Goal: Navigation & Orientation: Find specific page/section

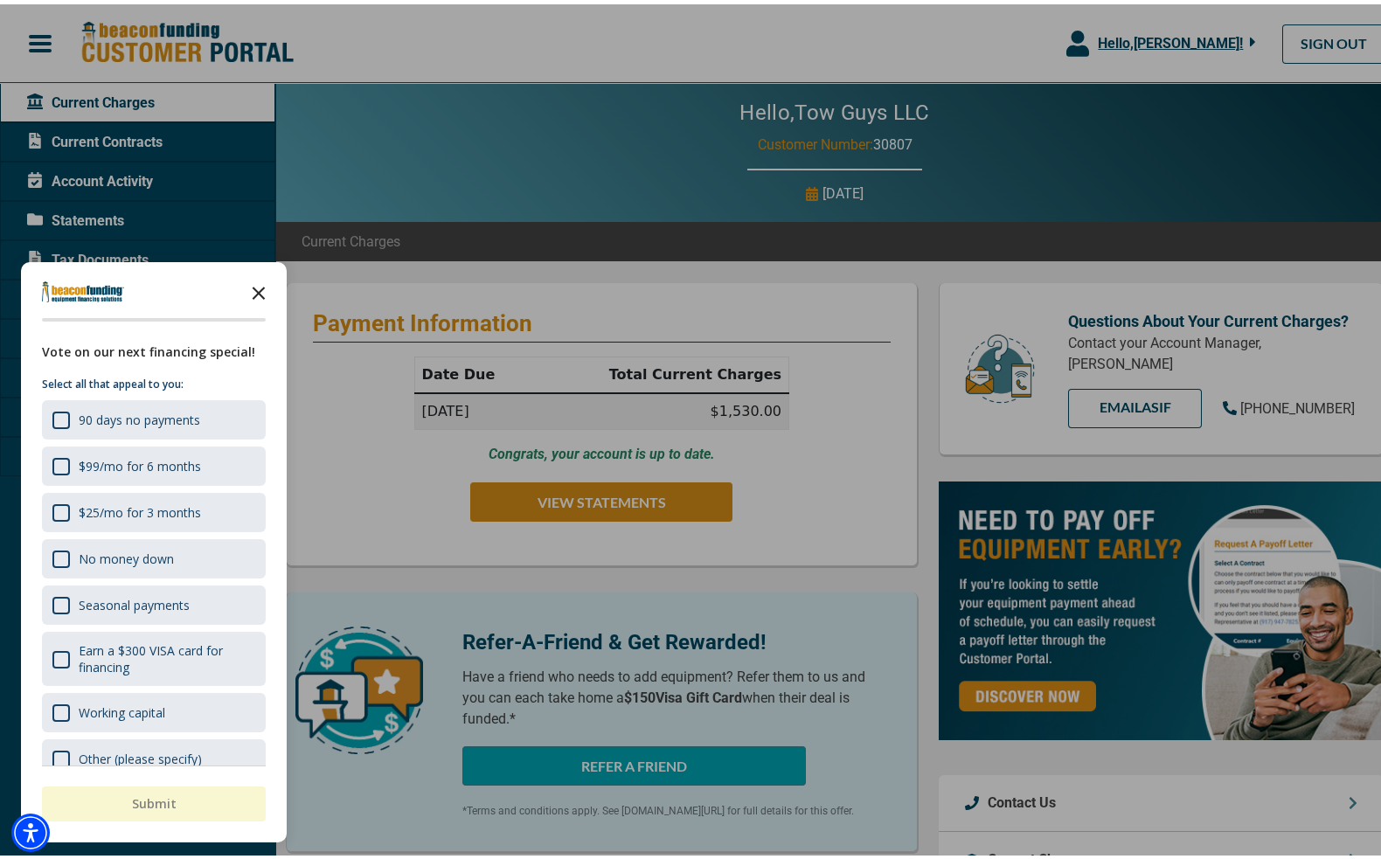
click at [256, 287] on polygon "Close the survey" at bounding box center [259, 288] width 13 height 13
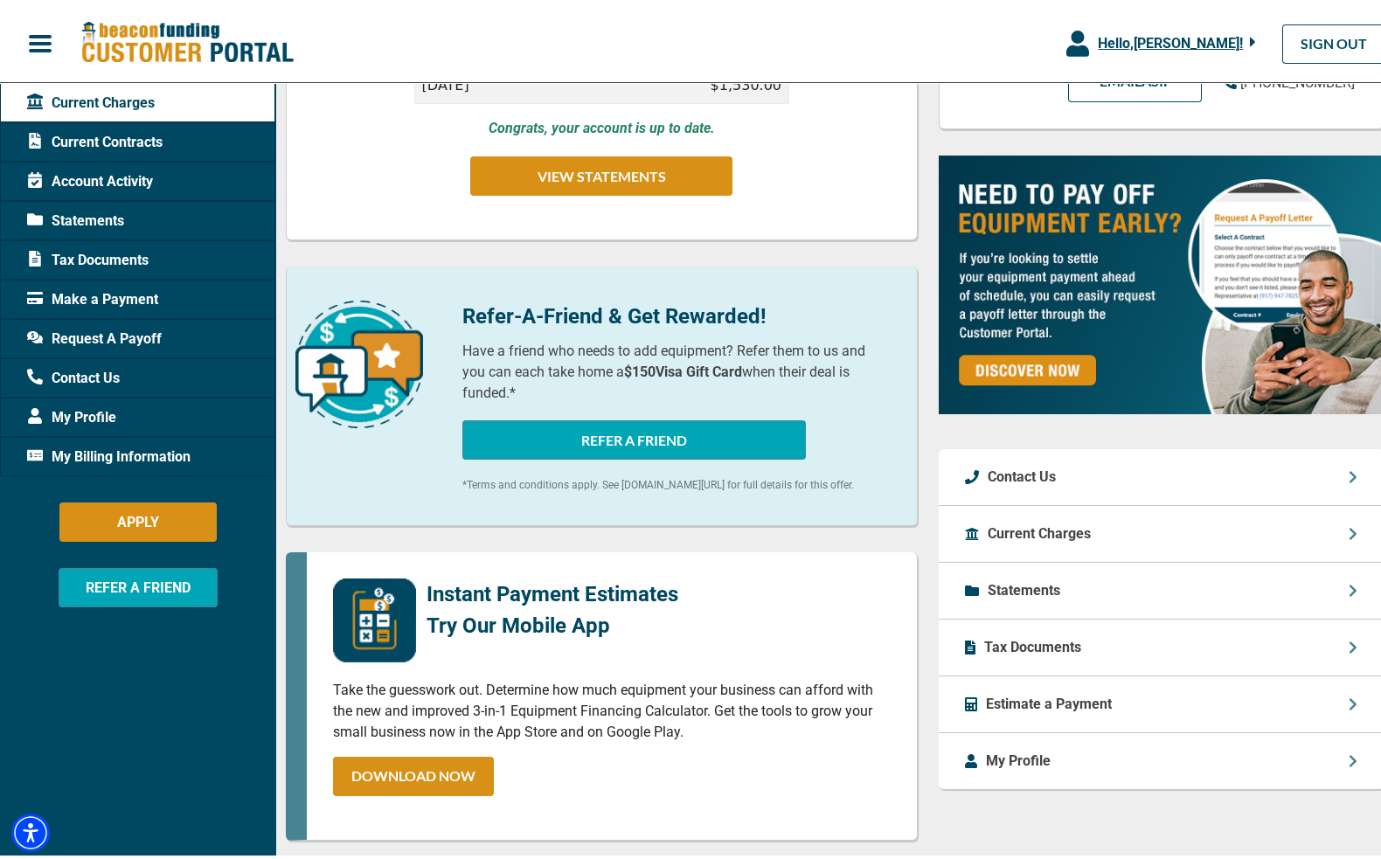
scroll to position [325, 0]
click at [1073, 520] on p "Current Charges" at bounding box center [1039, 530] width 103 height 21
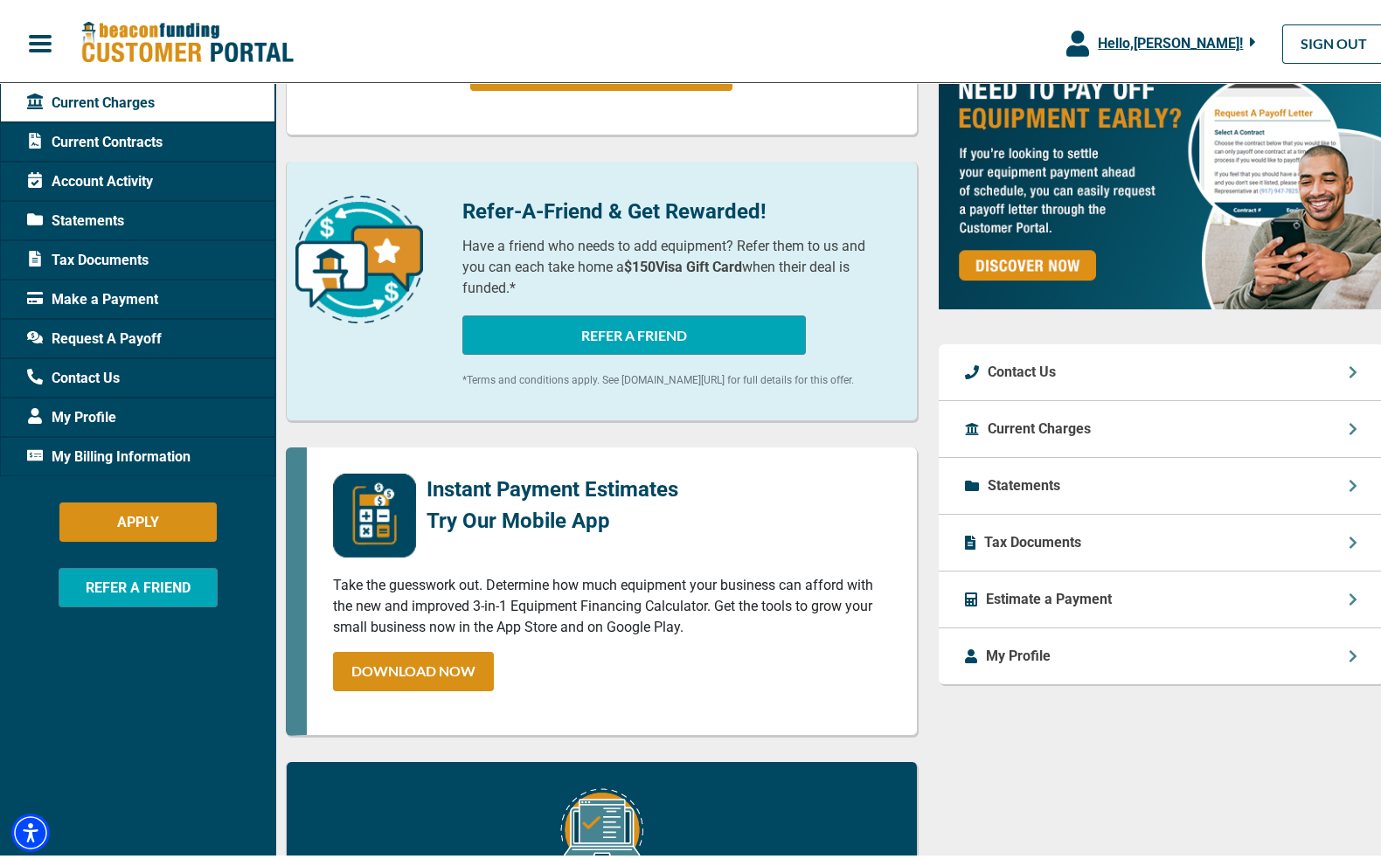
scroll to position [437, 0]
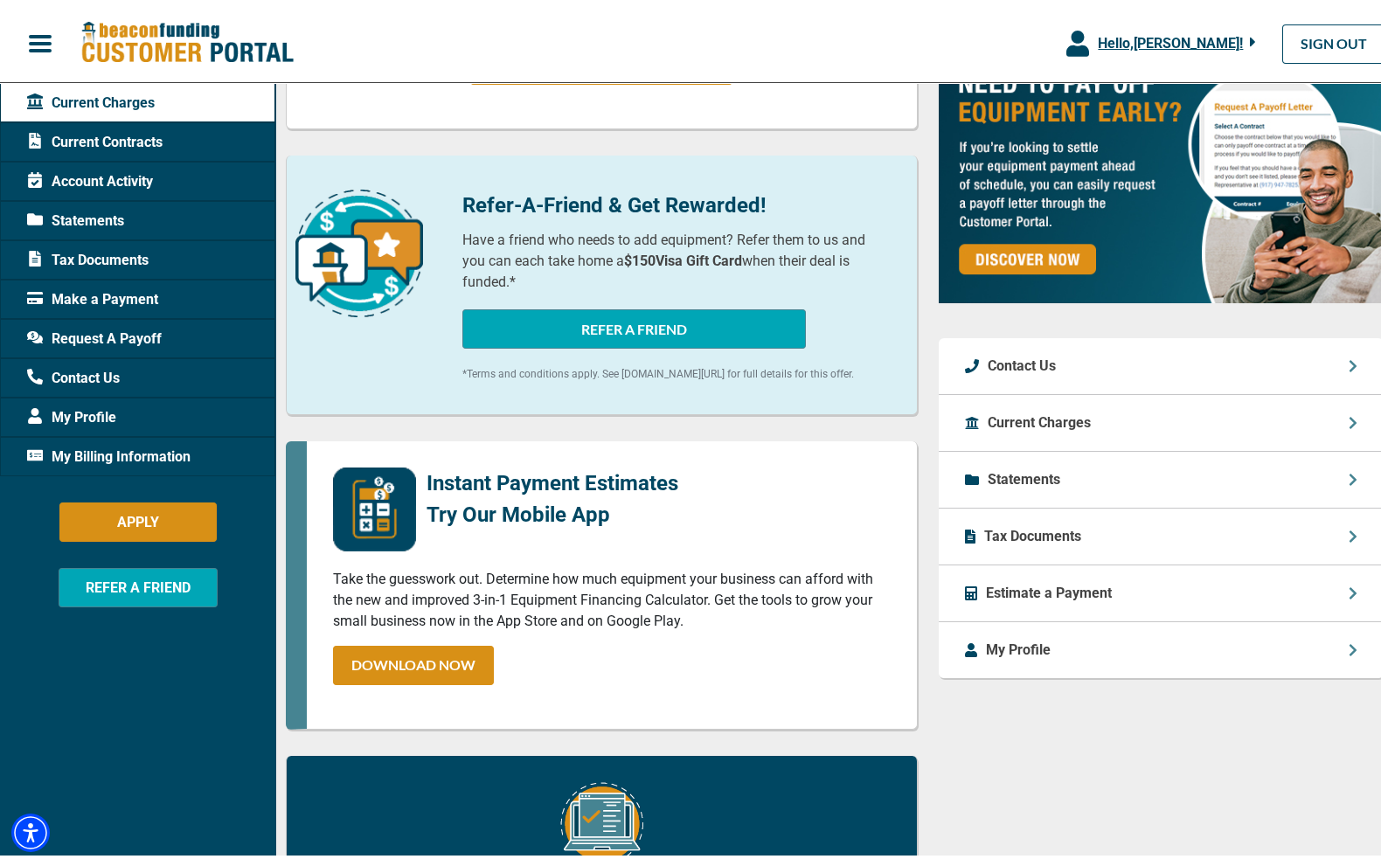
click at [124, 142] on span "Current Contracts" at bounding box center [94, 138] width 135 height 21
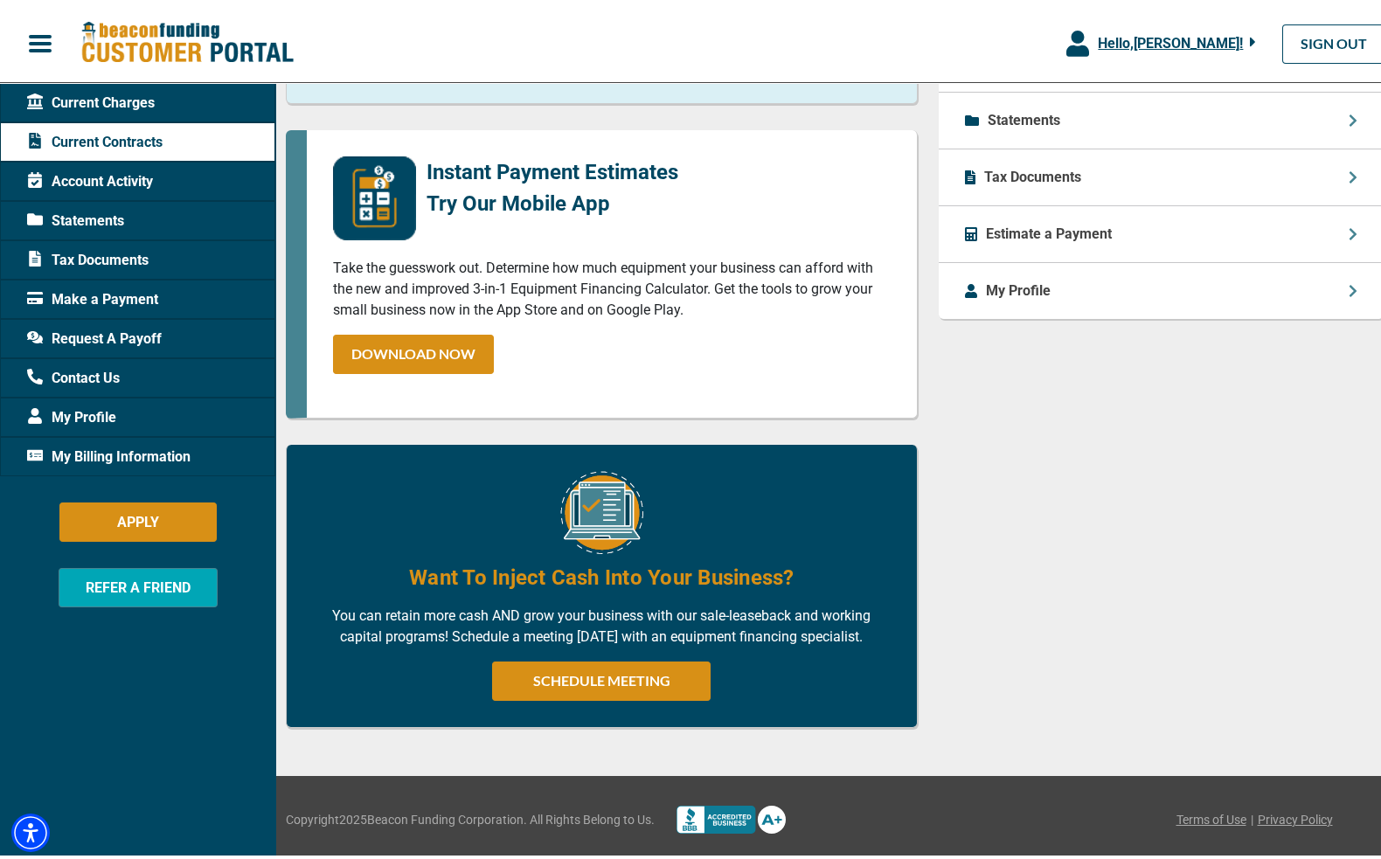
scroll to position [261, 0]
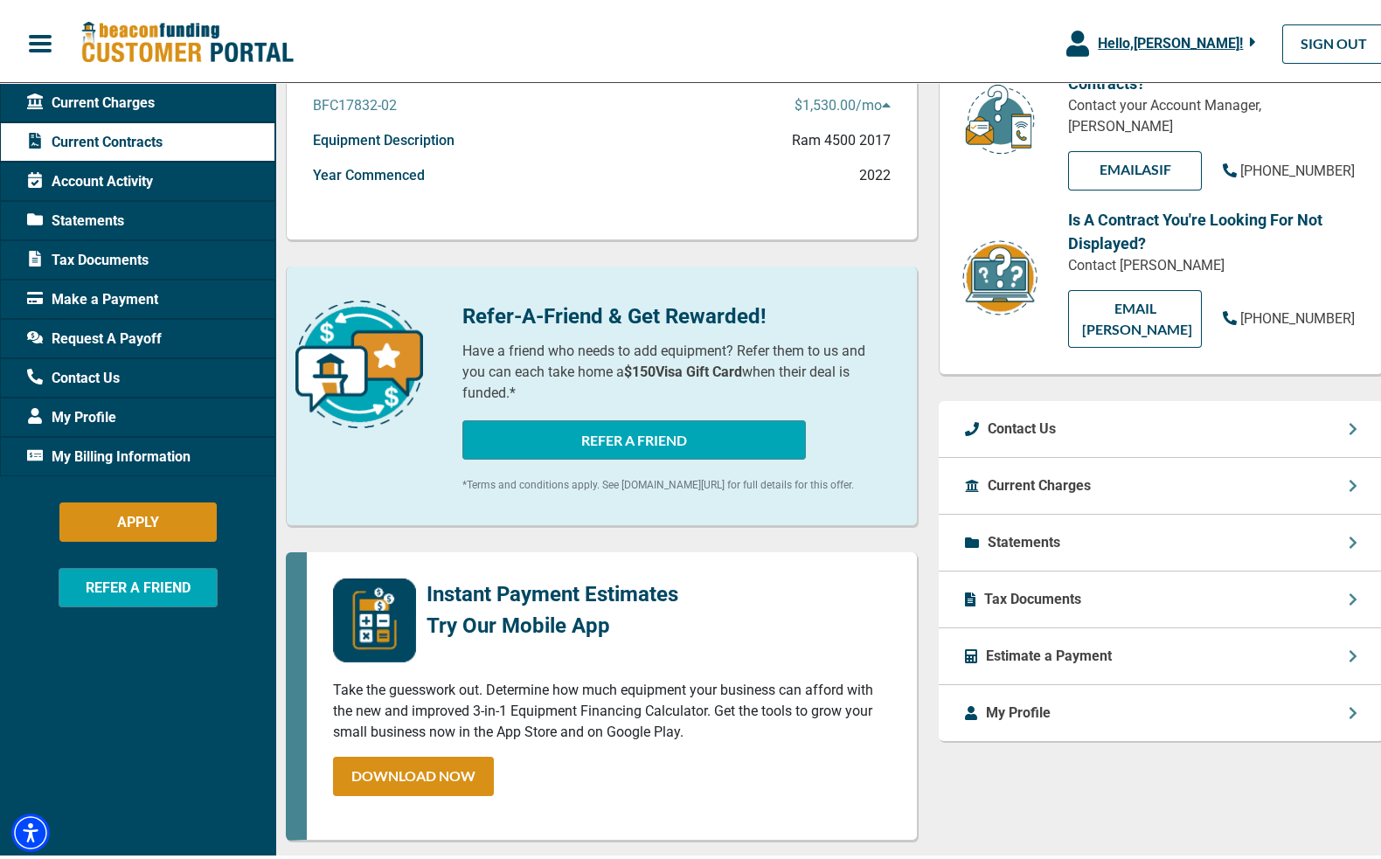
click at [136, 182] on span "Account Activity" at bounding box center [90, 177] width 126 height 21
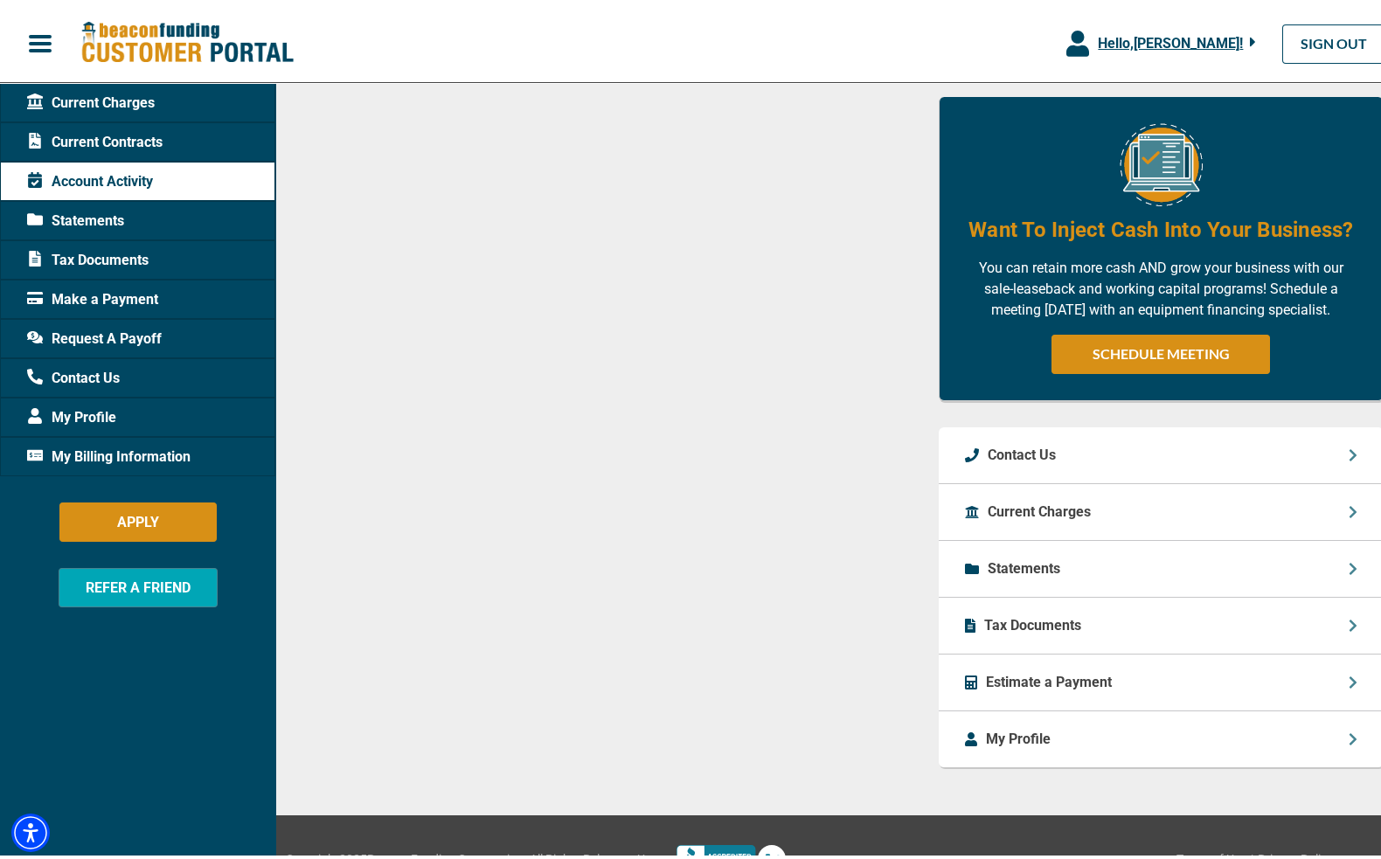
scroll to position [767, 0]
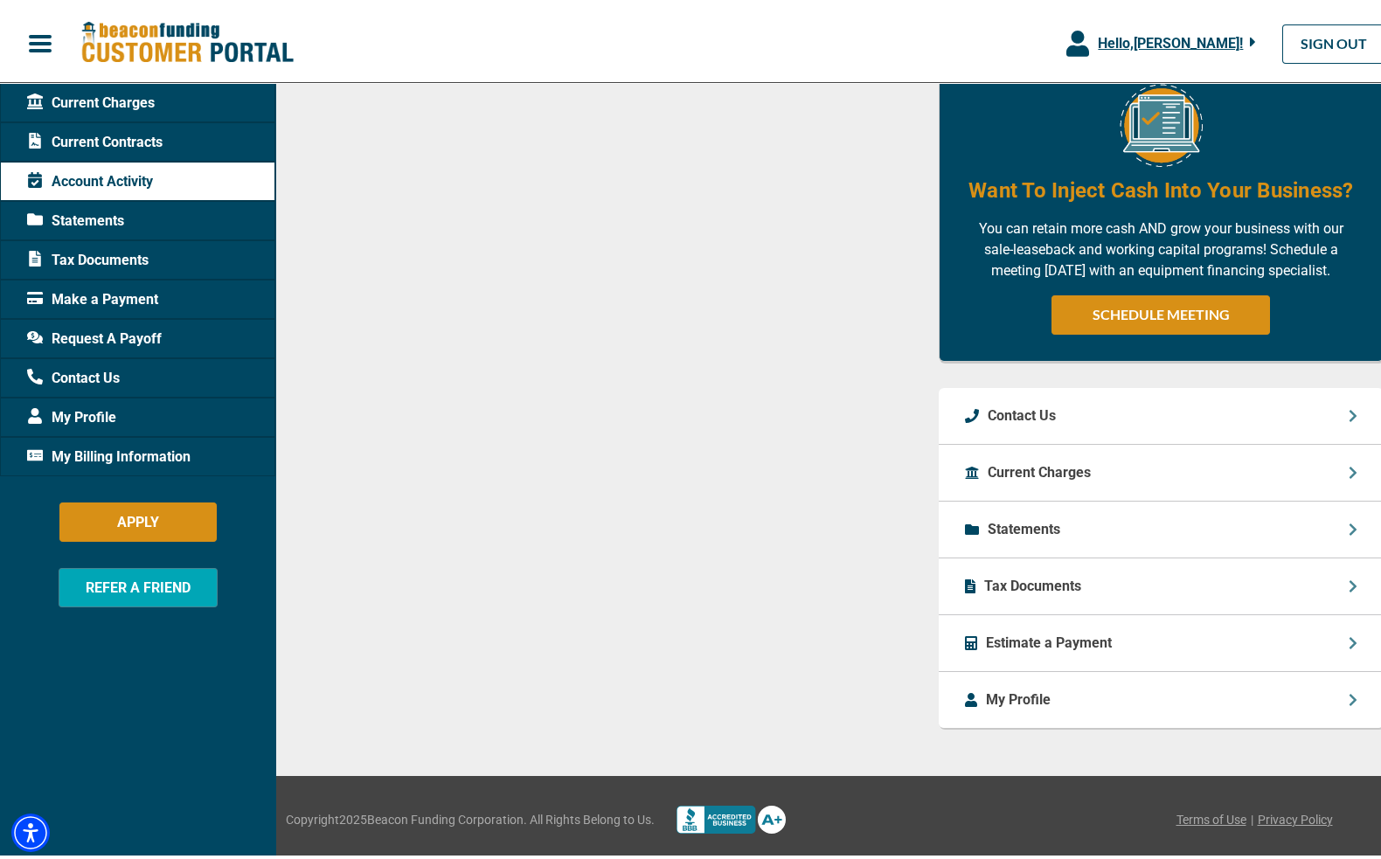
click at [115, 215] on span "Statements" at bounding box center [75, 216] width 97 height 21
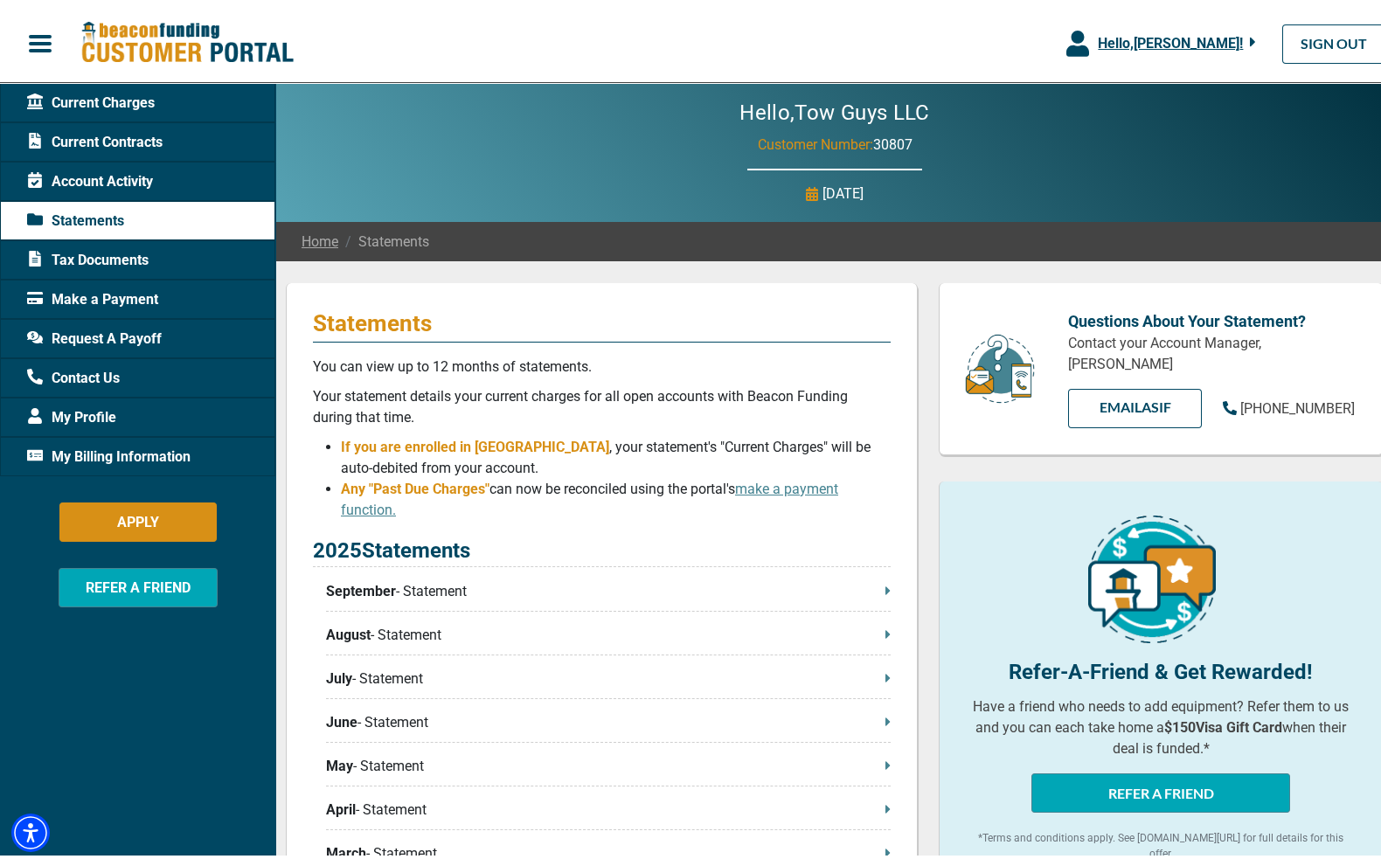
click at [89, 454] on span "My Billing Information" at bounding box center [108, 452] width 163 height 21
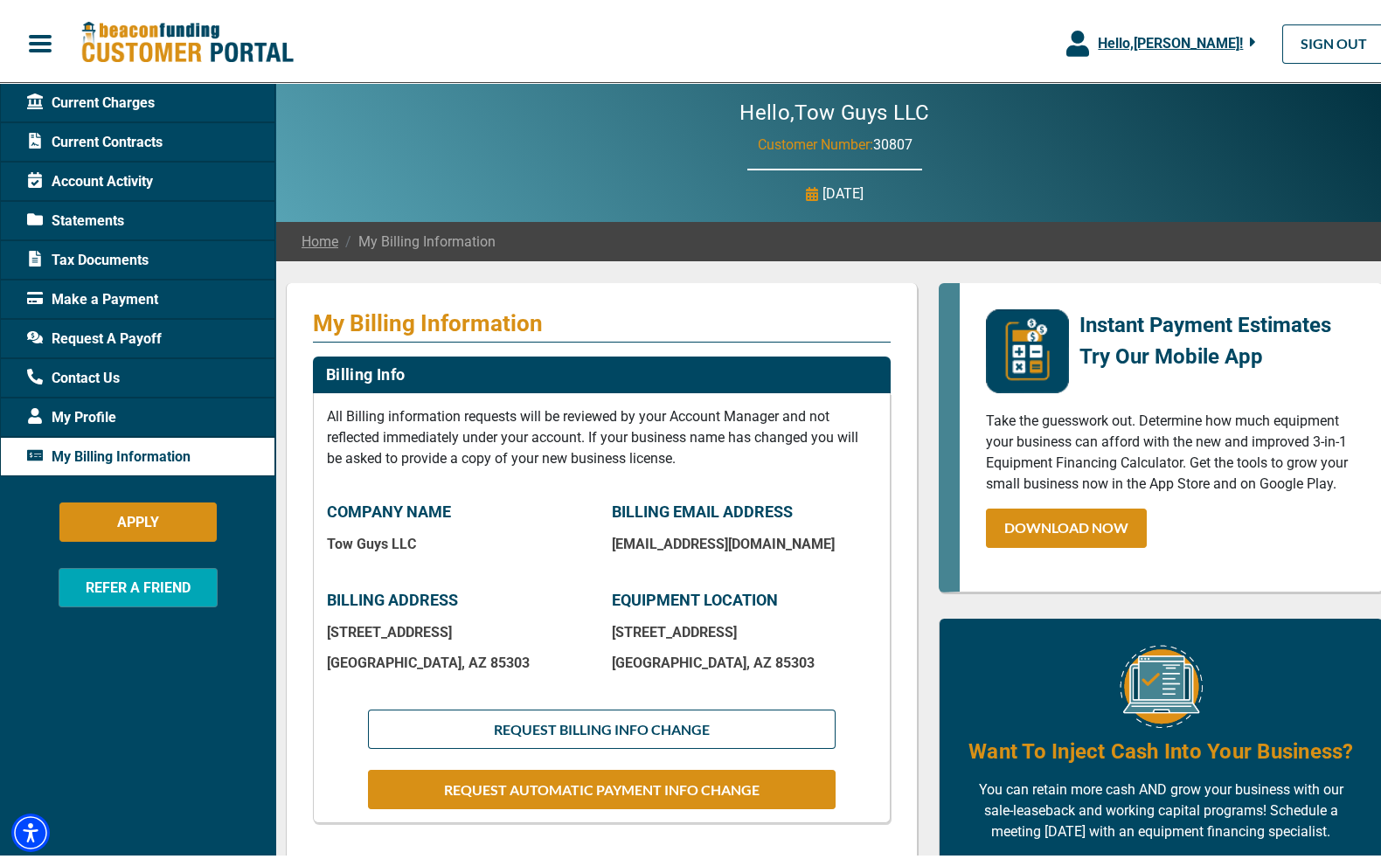
click at [110, 326] on span "Request A Payoff" at bounding box center [94, 334] width 135 height 21
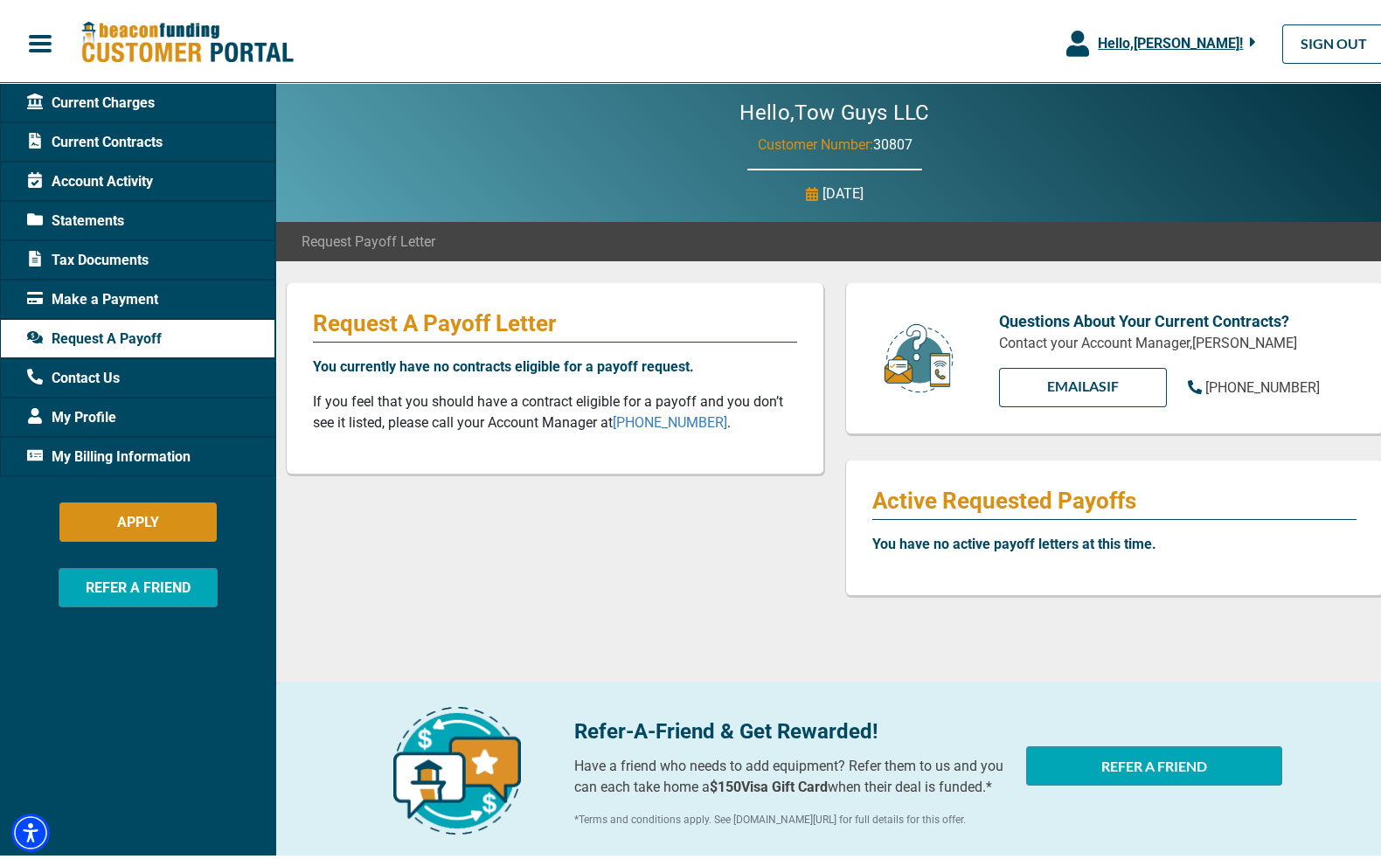
click at [104, 137] on span "Current Contracts" at bounding box center [94, 138] width 135 height 21
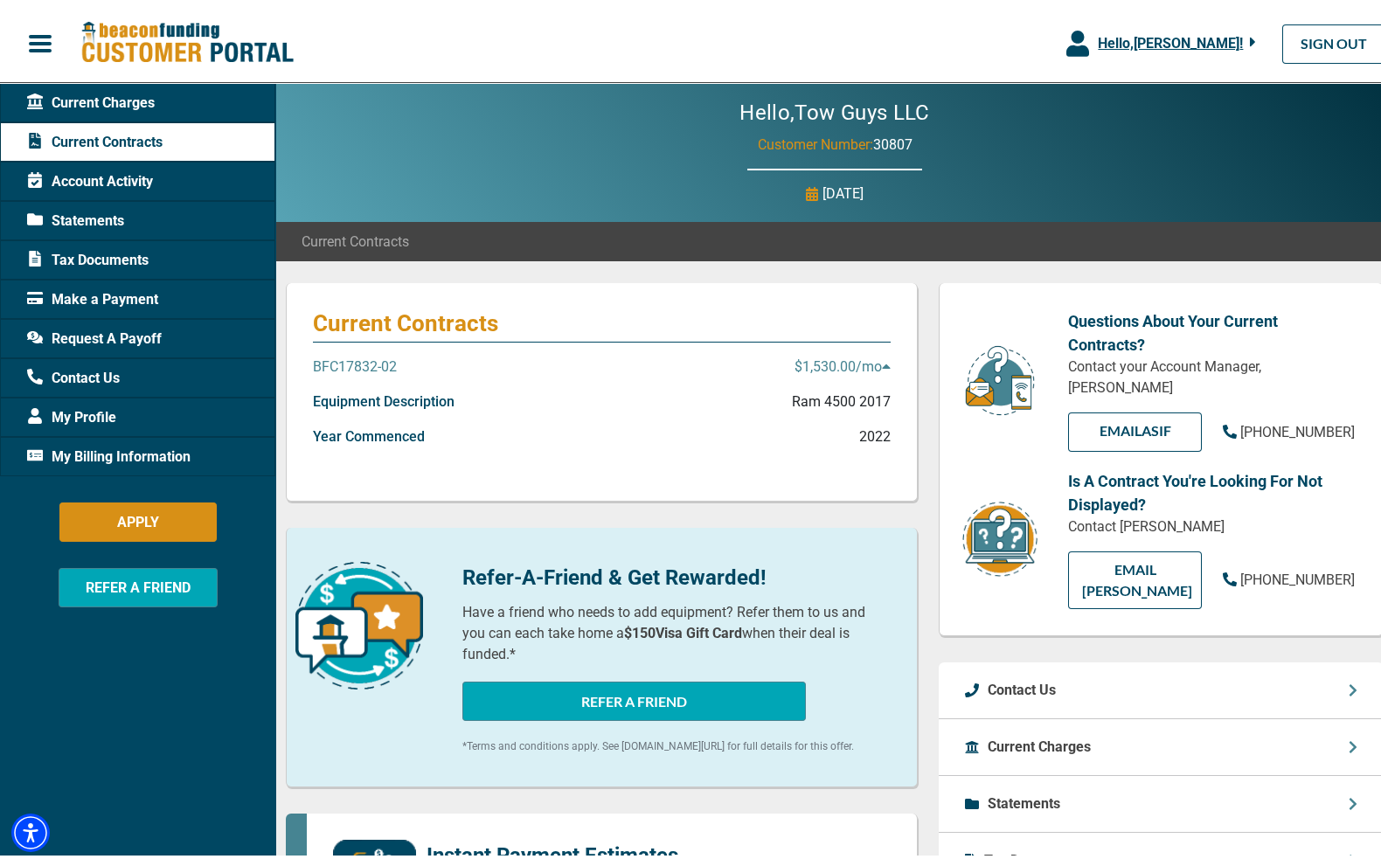
click at [1212, 39] on span "Hello, [PERSON_NAME] !" at bounding box center [1170, 39] width 145 height 17
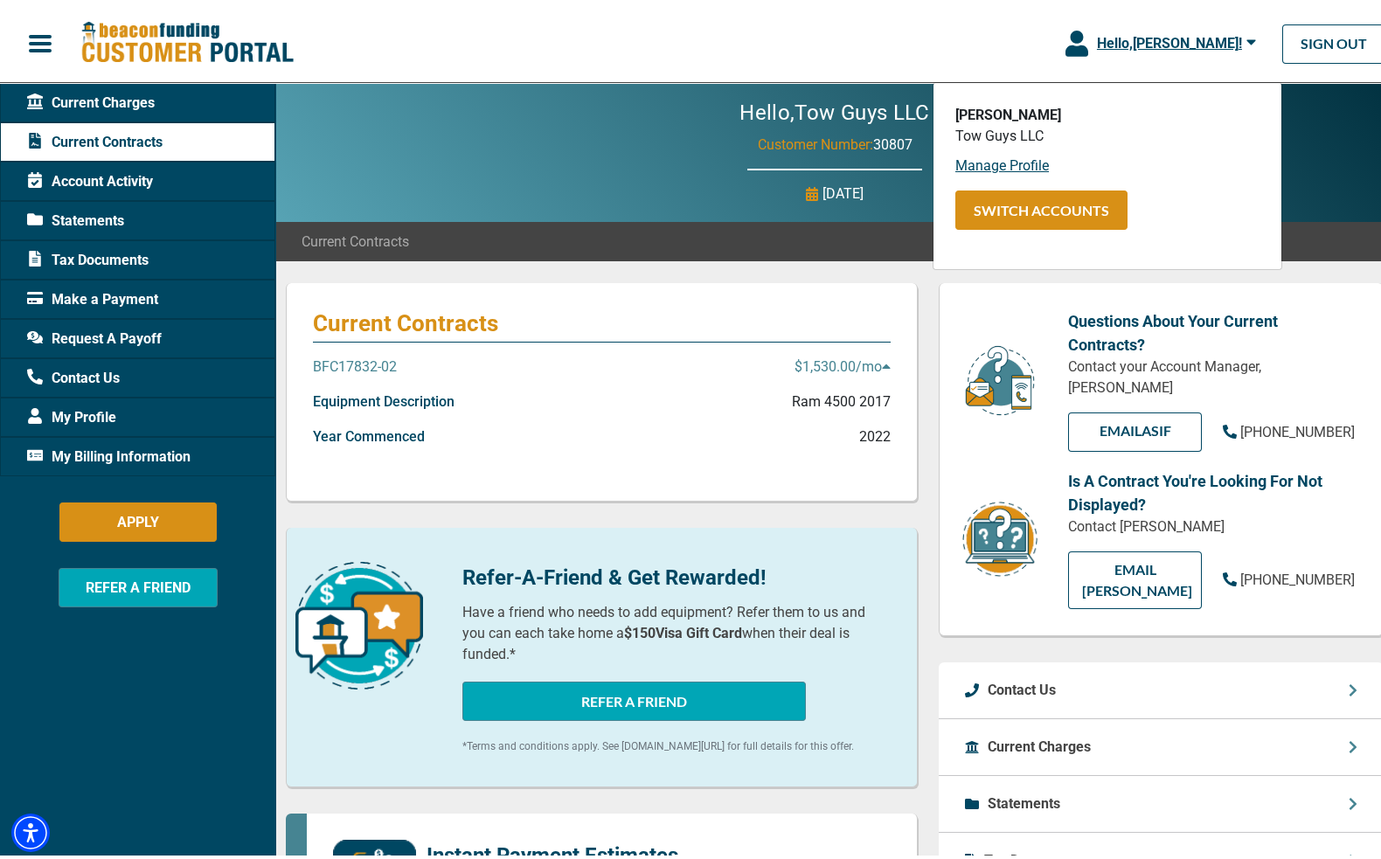
click at [832, 30] on div "Hello, [PERSON_NAME] ! [PERSON_NAME] Tow Guys LLC Manage Profile SWITCH ACCOUNT…" at bounding box center [697, 39] width 1394 height 65
